Goal: Task Accomplishment & Management: Use online tool/utility

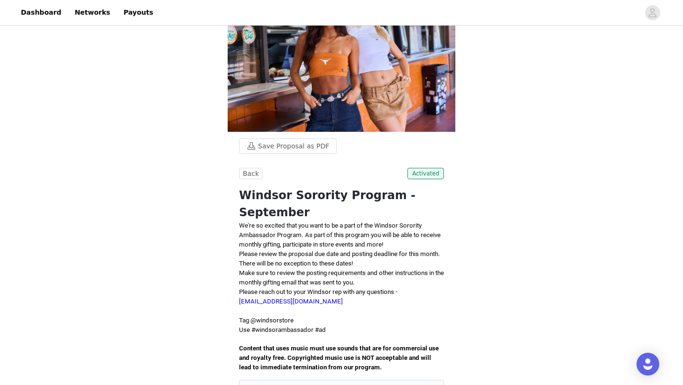
scroll to position [38, 0]
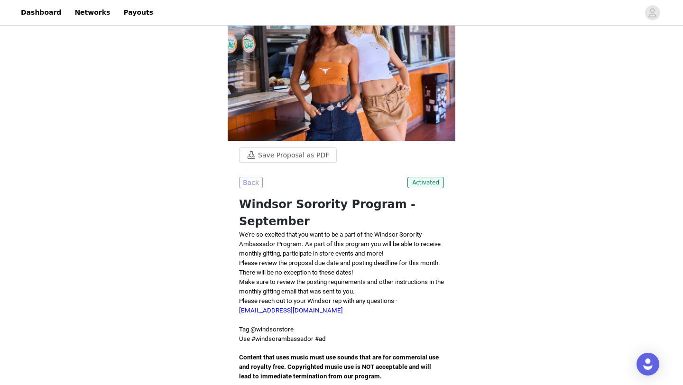
click at [252, 181] on button "Back" at bounding box center [251, 182] width 24 height 11
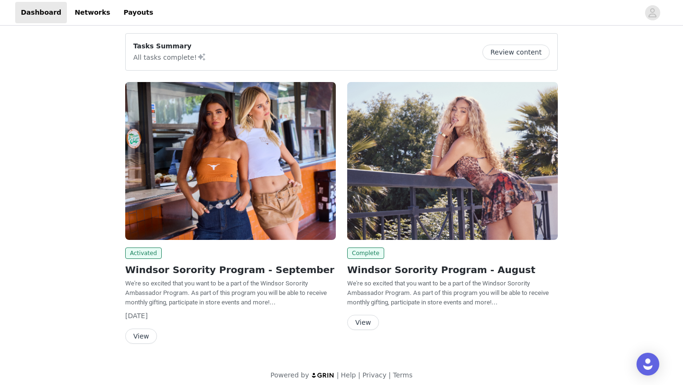
scroll to position [0, 0]
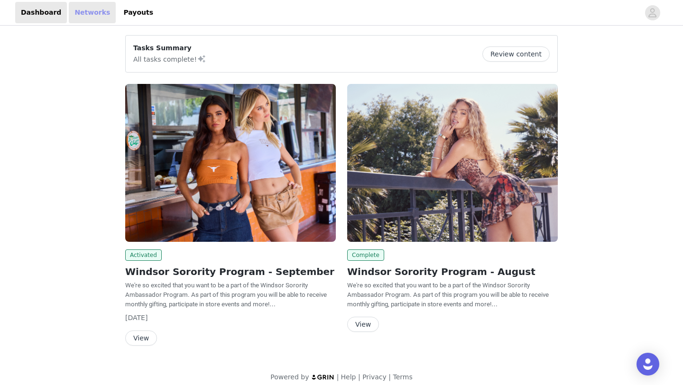
click at [82, 16] on link "Networks" at bounding box center [92, 12] width 47 height 21
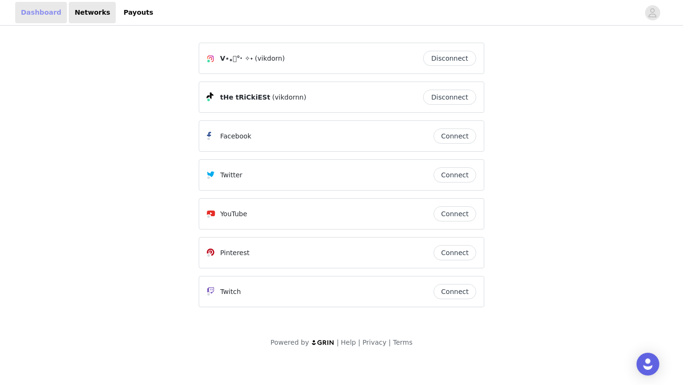
click at [37, 8] on link "Dashboard" at bounding box center [41, 12] width 52 height 21
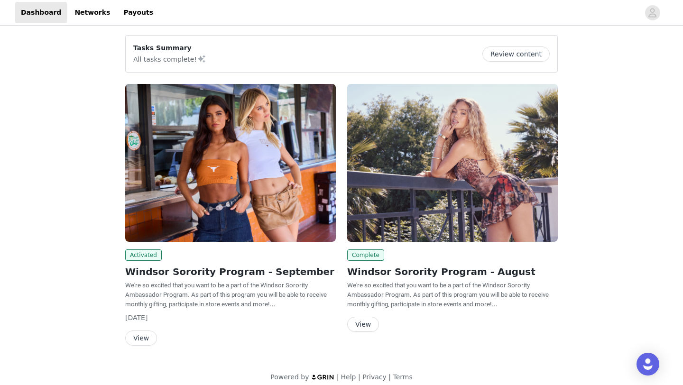
click at [517, 53] on button "Review content" at bounding box center [515, 53] width 67 height 15
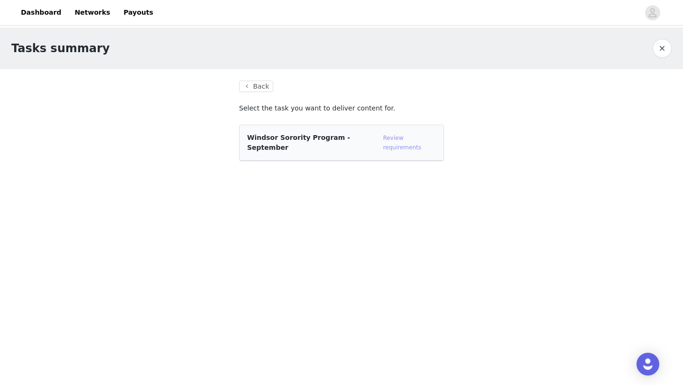
click at [393, 136] on link "Review requirements" at bounding box center [402, 143] width 38 height 16
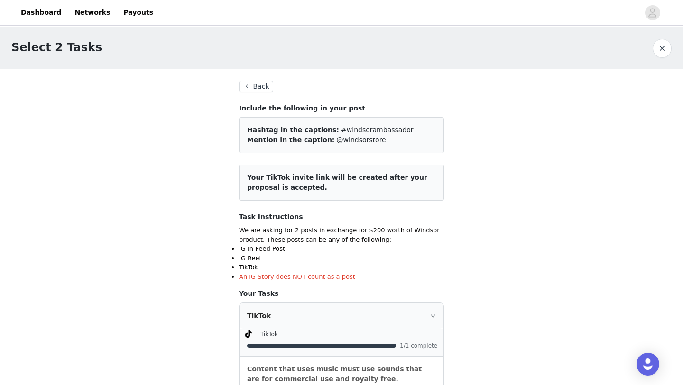
click at [251, 86] on button "Back" at bounding box center [256, 86] width 34 height 11
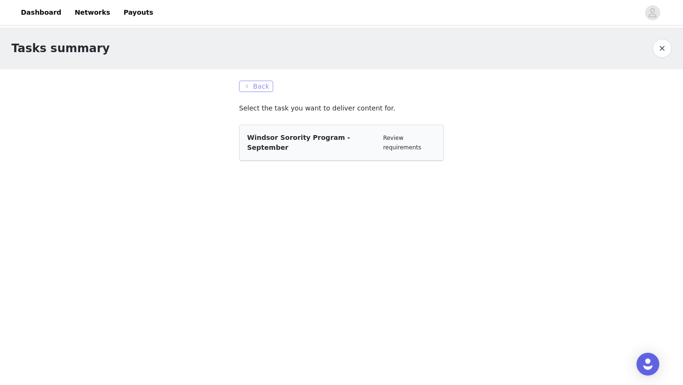
click at [250, 86] on button "Back" at bounding box center [256, 86] width 34 height 11
